Goal: Information Seeking & Learning: Learn about a topic

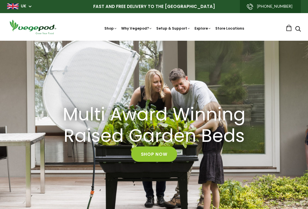
click at [162, 155] on link "Shop Now" at bounding box center [154, 154] width 46 height 15
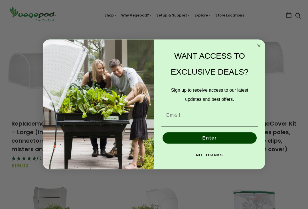
scroll to position [193, 0]
click at [262, 49] on circle "Close dialog" at bounding box center [259, 45] width 7 height 7
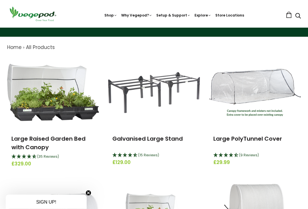
scroll to position [50, 0]
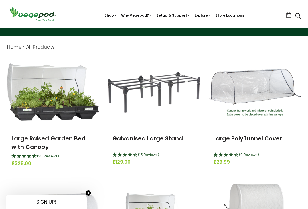
click at [56, 103] on img at bounding box center [53, 92] width 92 height 57
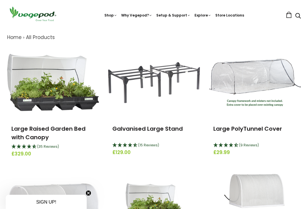
click at [140, 77] on img at bounding box center [154, 82] width 92 height 41
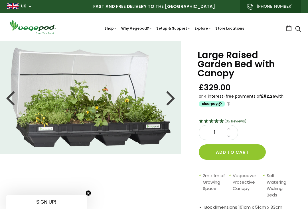
click at [173, 99] on div at bounding box center [170, 98] width 9 height 26
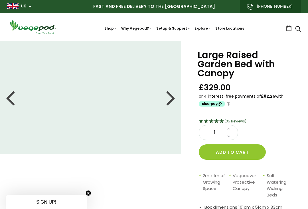
click at [170, 98] on div at bounding box center [170, 98] width 9 height 26
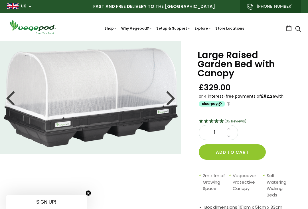
click at [172, 98] on div at bounding box center [170, 98] width 9 height 26
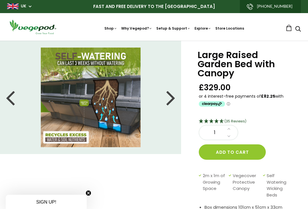
click at [171, 100] on div at bounding box center [170, 98] width 9 height 26
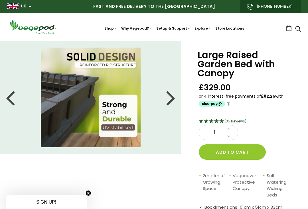
click at [171, 99] on div at bounding box center [170, 98] width 9 height 26
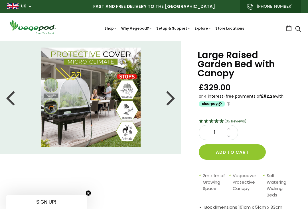
click at [170, 98] on div at bounding box center [170, 98] width 9 height 26
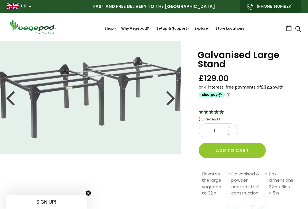
click at [172, 100] on div at bounding box center [170, 98] width 9 height 26
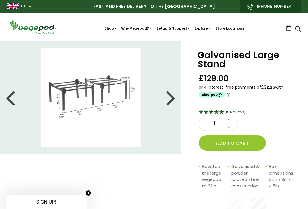
click at [172, 100] on div at bounding box center [170, 98] width 9 height 26
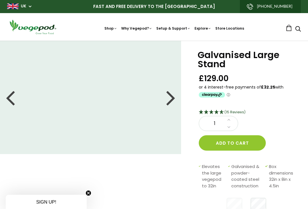
click at [172, 98] on div at bounding box center [170, 98] width 9 height 26
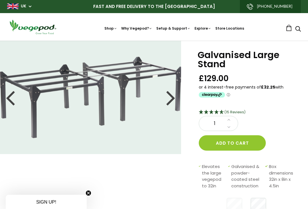
click at [176, 54] on link "FAQ" at bounding box center [193, 53] width 78 height 15
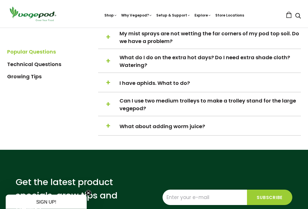
scroll to position [737, 0]
click at [171, 112] on span "Can I use two medium trolleys to make a trolley stand for the large vegepod?" at bounding box center [209, 104] width 180 height 15
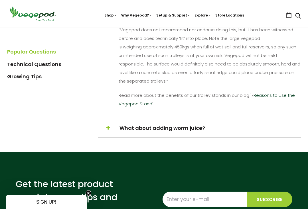
scroll to position [823, 0]
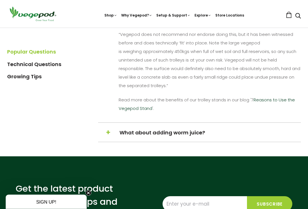
click at [279, 112] on link "Reasons to Use the Vegepod Stand" at bounding box center [207, 104] width 176 height 15
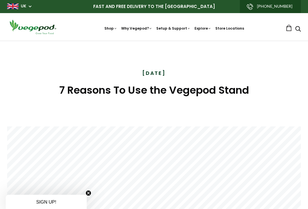
click at [154, 41] on img at bounding box center [154, 41] width 0 height 0
